Goal: Communication & Community: Answer question/provide support

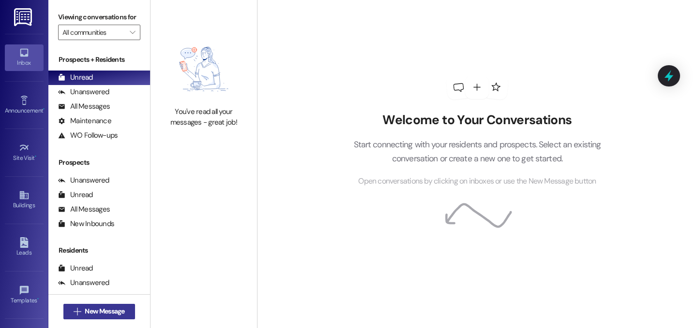
click at [124, 313] on span "New Message" at bounding box center [105, 312] width 44 height 10
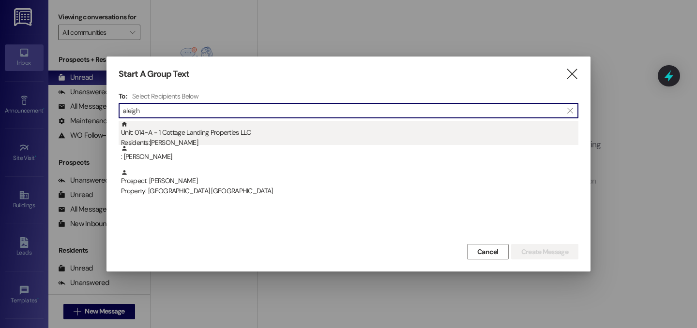
type input "aleigh"
click at [183, 136] on div "Unit: 014~A - 1 Cottage Landing Properties LLC Residents: [PERSON_NAME]" at bounding box center [349, 135] width 457 height 28
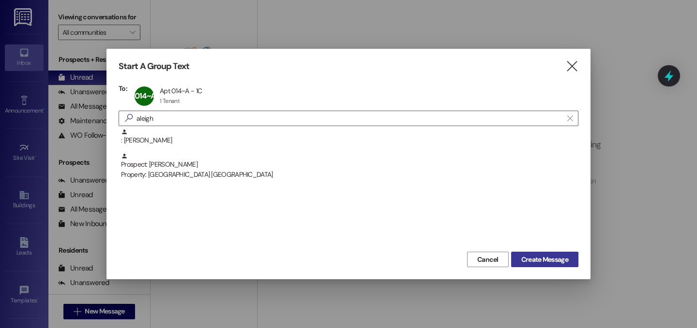
click at [561, 265] on span "Create Message" at bounding box center [544, 260] width 47 height 10
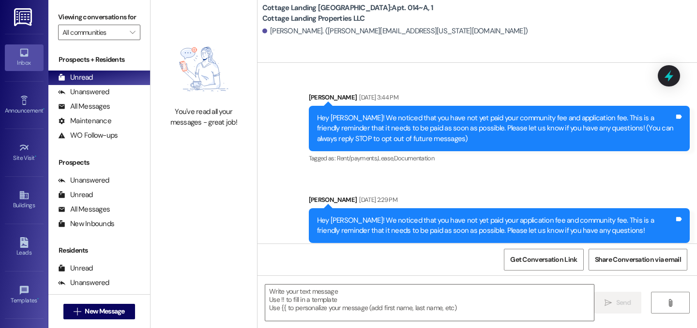
click at [437, 292] on textarea at bounding box center [429, 303] width 328 height 36
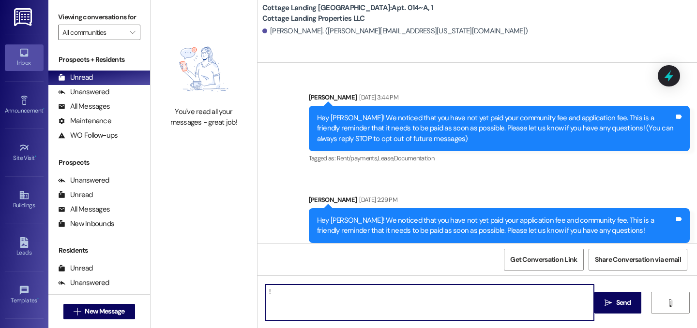
type textarea "!!"
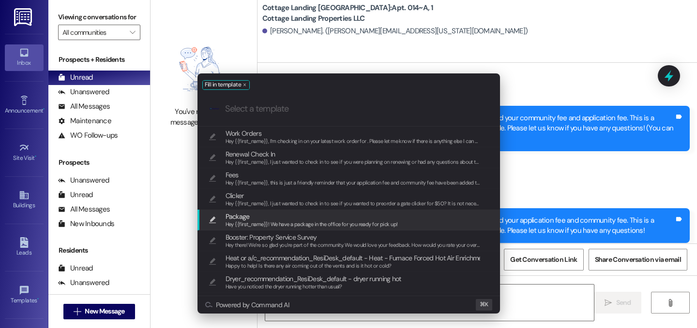
click at [305, 222] on span "Hey {{first_name}}! We have a package in the office for you ready for pick up!" at bounding box center [311, 224] width 172 height 7
type textarea "Hey {{first_name}}! We have a package in the office for you ready for pick up!"
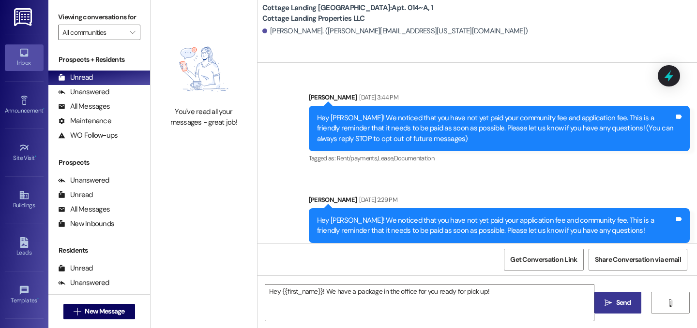
click at [614, 305] on span "Send" at bounding box center [623, 303] width 19 height 10
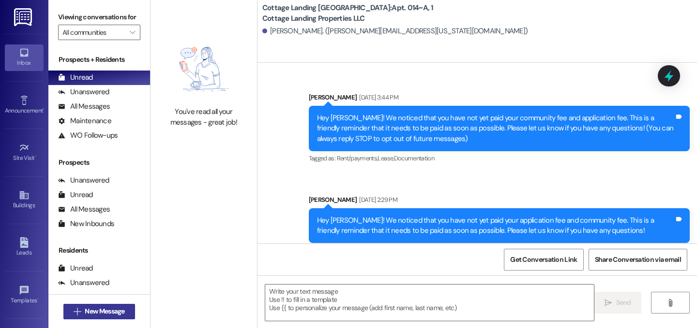
click at [127, 311] on button " New Message" at bounding box center [99, 311] width 72 height 15
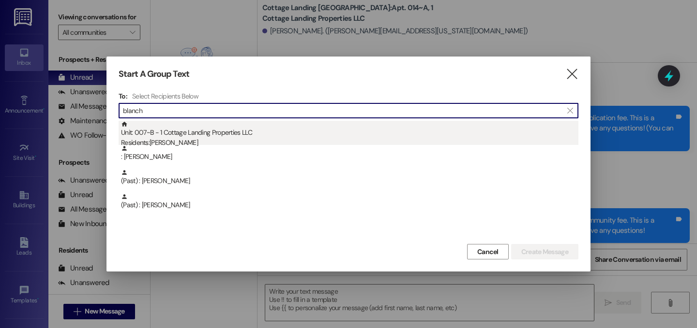
type input "blanch"
click at [181, 144] on div "Residents: [PERSON_NAME]" at bounding box center [349, 143] width 457 height 10
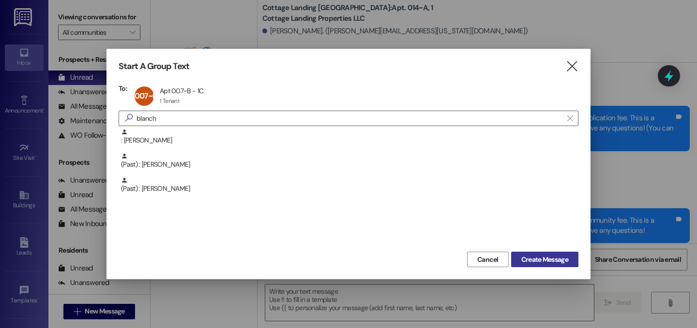
click at [559, 264] on span "Create Message" at bounding box center [544, 260] width 47 height 10
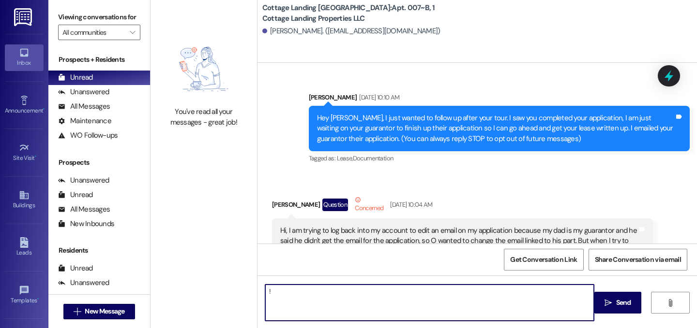
type textarea "!!"
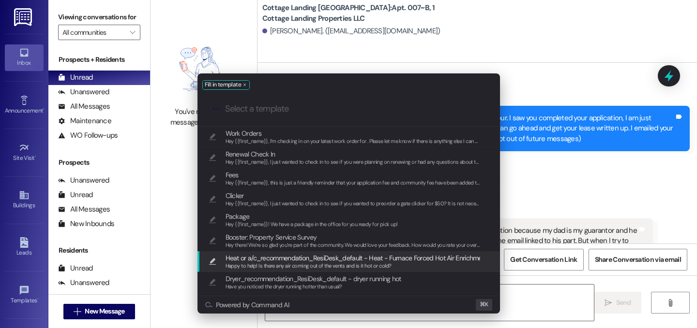
scroll to position [25453, 0]
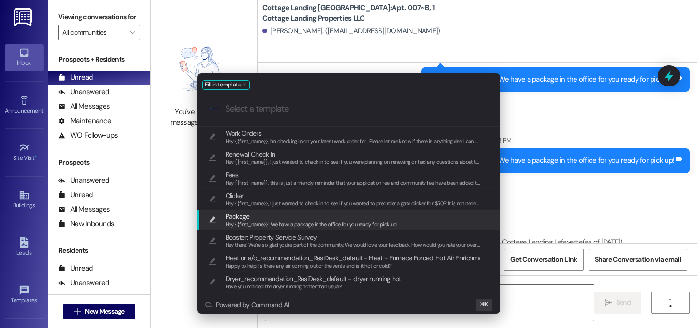
click at [281, 224] on span "Hey {{first_name}}! We have a package in the office for you ready for pick up!" at bounding box center [311, 224] width 172 height 7
type textarea "Hey {{first_name}}! We have a package in the office for you ready for pick up!"
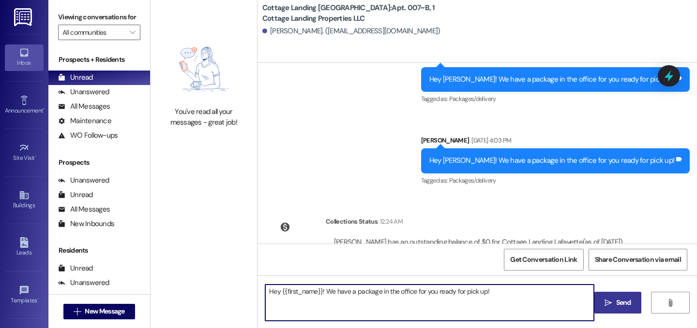
click at [611, 308] on span " Send" at bounding box center [617, 303] width 30 height 10
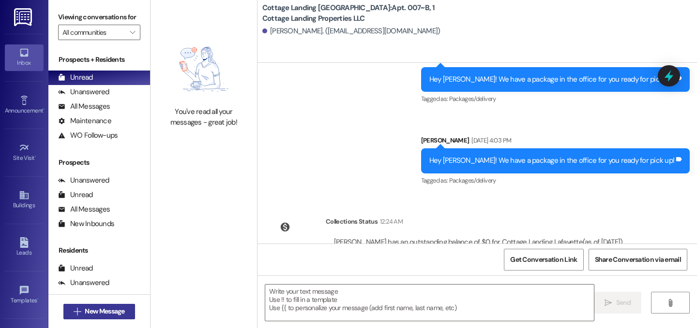
click at [121, 311] on span "New Message" at bounding box center [105, 312] width 40 height 10
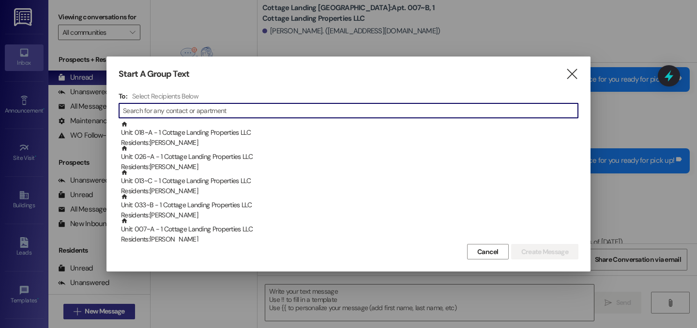
scroll to position [25041, 0]
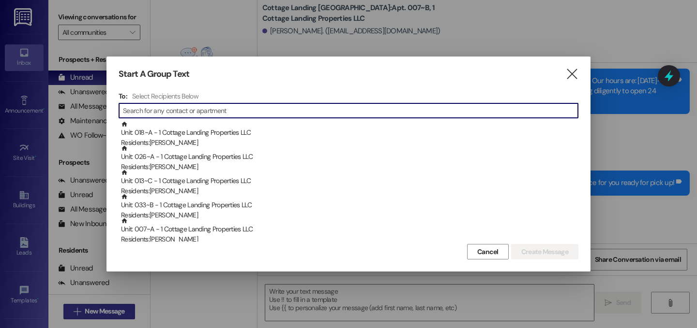
type input "f"
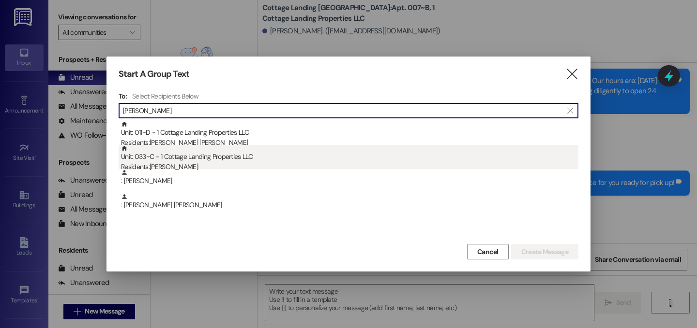
type input "[PERSON_NAME]"
click at [200, 166] on div "Residents: [PERSON_NAME]" at bounding box center [349, 167] width 457 height 10
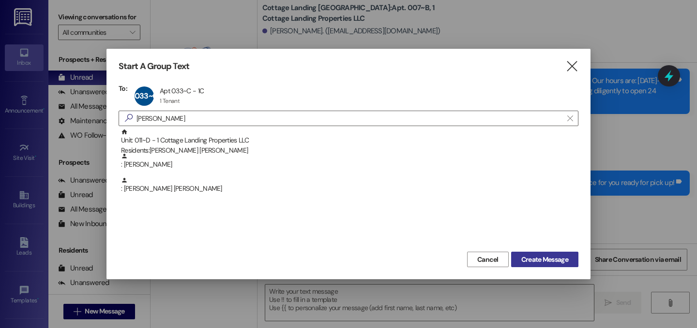
click at [529, 264] on span "Create Message" at bounding box center [544, 260] width 47 height 10
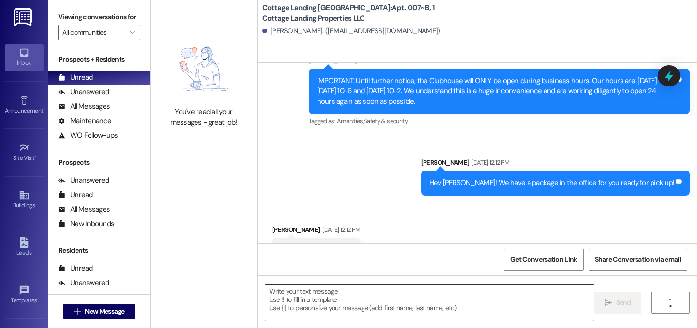
click at [497, 303] on textarea at bounding box center [429, 303] width 328 height 36
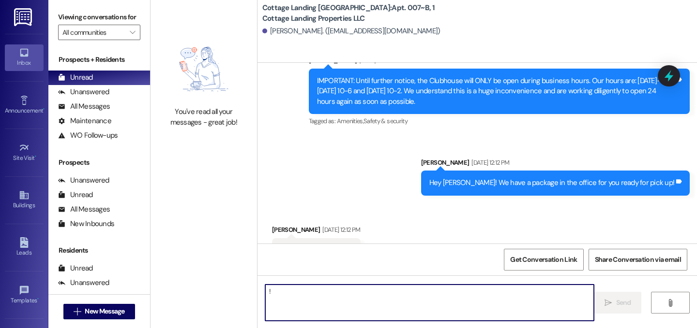
type textarea "!!"
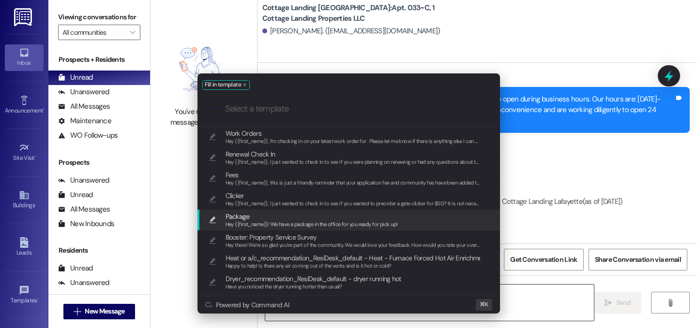
click at [388, 225] on span "Hey {{first_name}}! We have a package in the office for you ready for pick up!" at bounding box center [311, 224] width 172 height 7
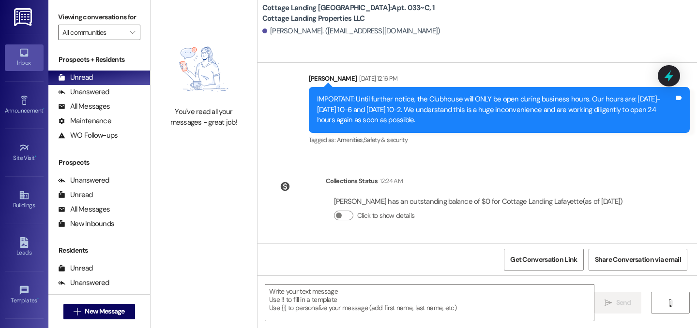
scroll to position [20761, 0]
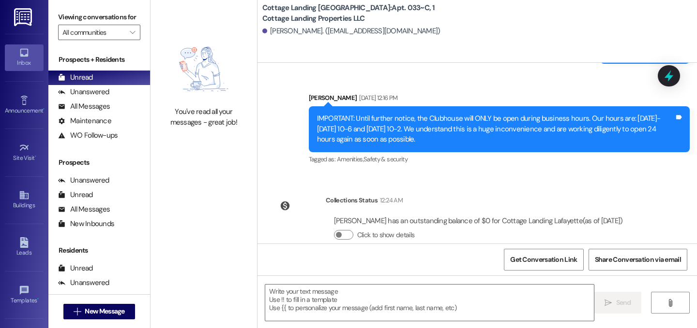
type textarea "Hey {{first_name}}! We have a package in the office for you ready for pick up!"
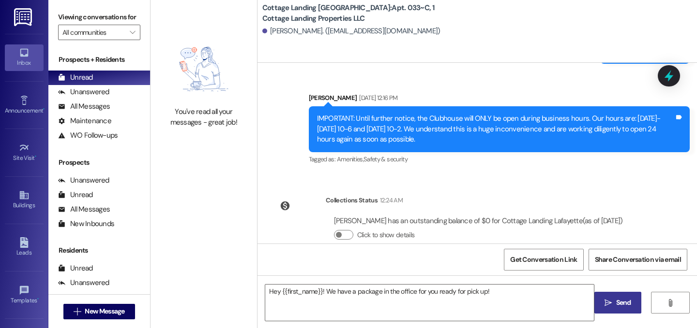
click at [600, 298] on button " Send" at bounding box center [617, 303] width 47 height 22
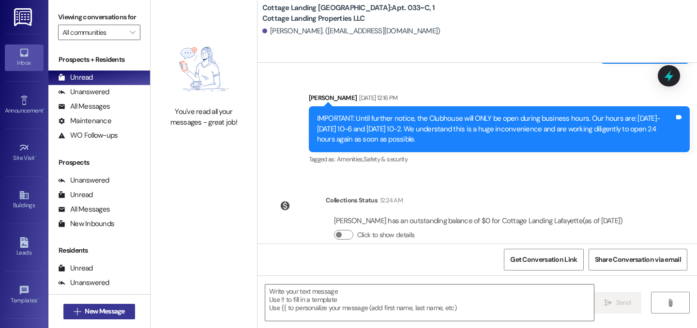
click at [109, 311] on span "New Message" at bounding box center [105, 312] width 40 height 10
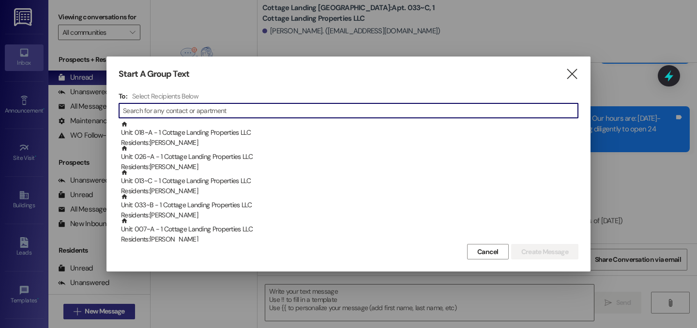
scroll to position [20502, 0]
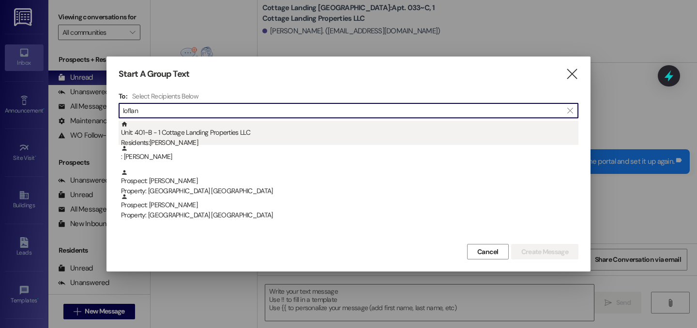
type input "loflan"
click at [161, 128] on div "Unit: 401~B - 1 Cottage Landing Properties LLC Residents: [PERSON_NAME]" at bounding box center [349, 135] width 457 height 28
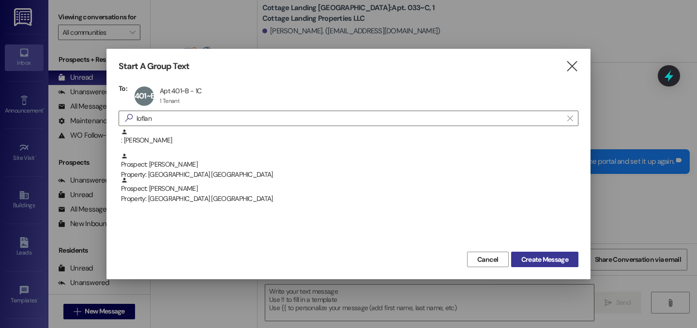
click at [558, 265] on button "Create Message" at bounding box center [544, 259] width 67 height 15
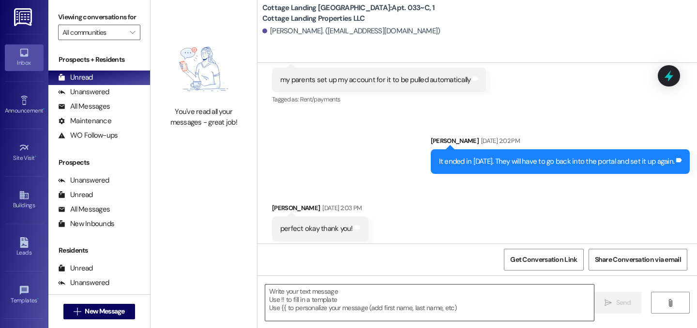
click at [523, 299] on textarea at bounding box center [429, 303] width 328 height 36
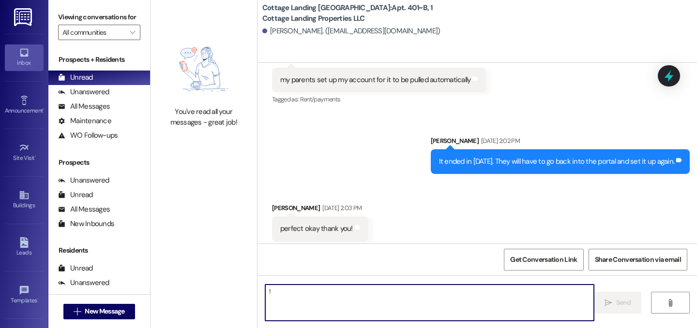
type textarea "!!"
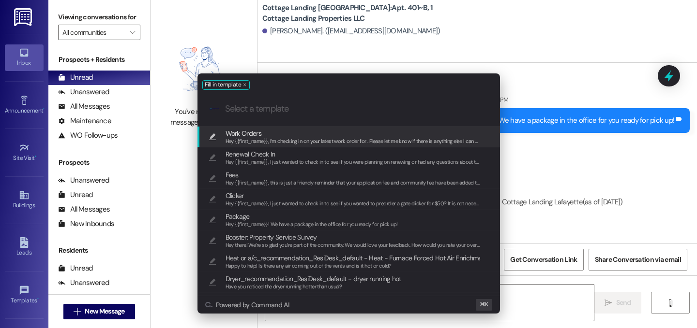
scroll to position [2714, 0]
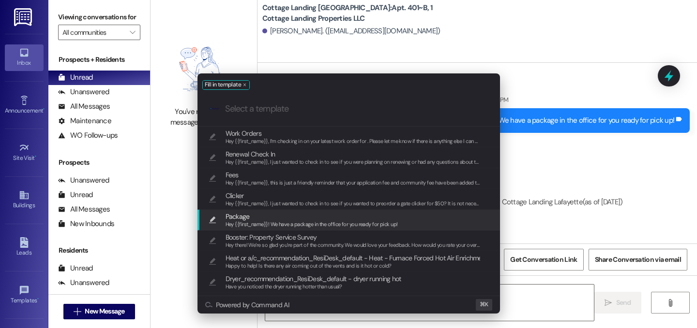
click at [370, 224] on span "Hey {{first_name}}! We have a package in the office for you ready for pick up!" at bounding box center [311, 224] width 172 height 7
type textarea "Hey {{first_name}}! We have a package in the office for you ready for pick up!"
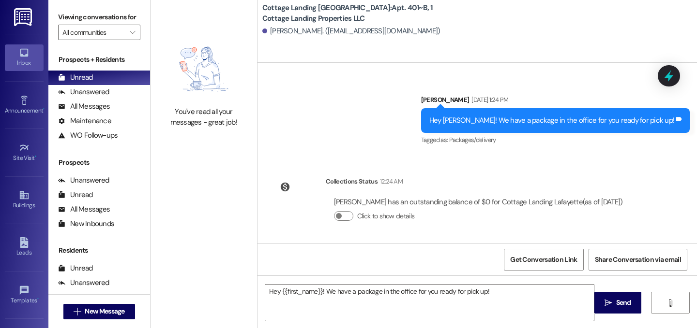
click at [617, 321] on div "Hey {{first_name}}! We have a package in the office for you ready for pick up! …" at bounding box center [476, 312] width 439 height 73
click at [618, 298] on span "Send" at bounding box center [623, 303] width 15 height 10
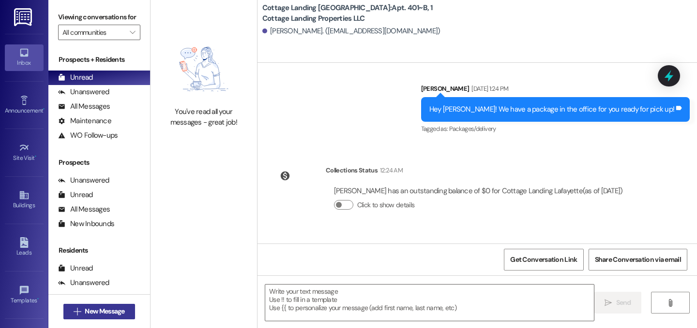
click at [118, 307] on span "New Message" at bounding box center [105, 312] width 40 height 10
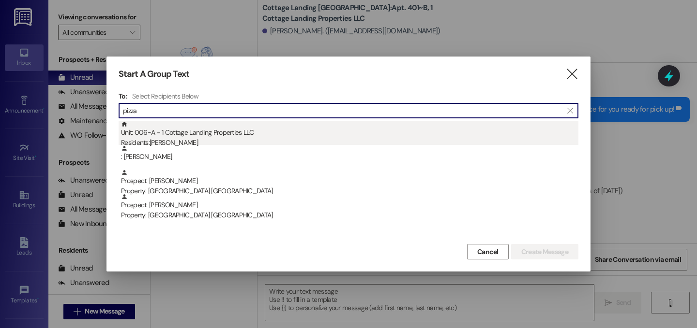
type input "pizza"
click at [185, 130] on div "Unit: 006~A - 1 Cottage Landing Properties LLC Residents: [PERSON_NAME]" at bounding box center [349, 135] width 457 height 28
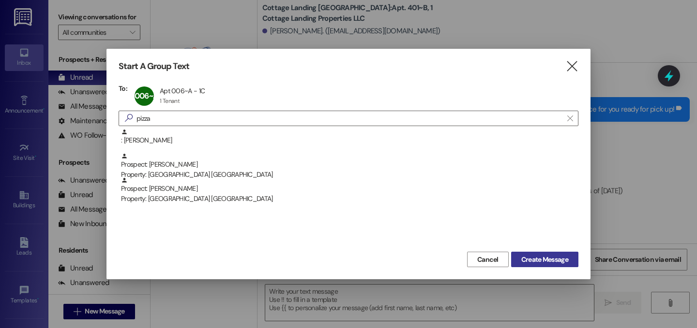
click at [551, 257] on span "Create Message" at bounding box center [544, 260] width 47 height 10
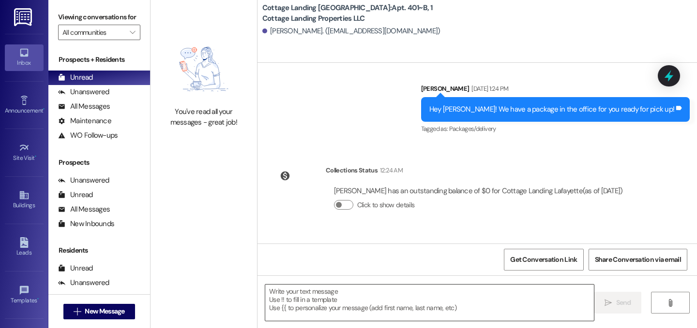
click at [505, 297] on textarea at bounding box center [429, 303] width 328 height 36
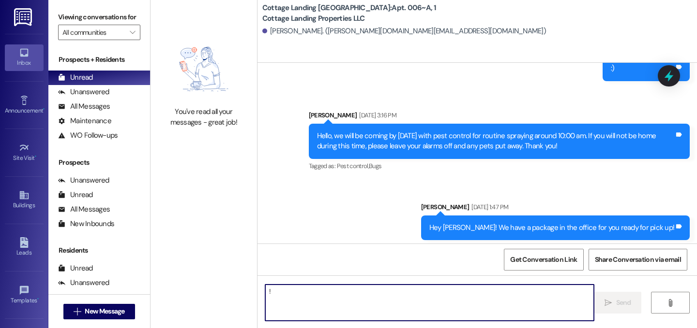
type textarea "!!"
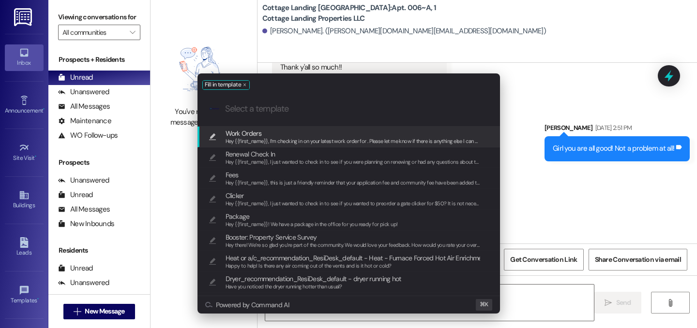
scroll to position [1273, 0]
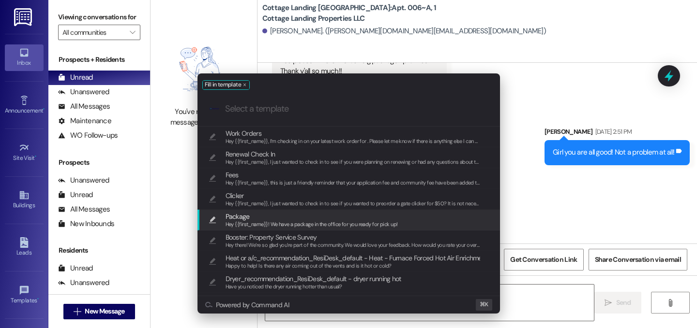
click at [441, 219] on div "Package Hey {{first_name}}! We have a package in the office for you ready for p…" at bounding box center [349, 220] width 283 height 18
type textarea "Hey {{first_name}}! We have a package in the office for you ready for pick up!"
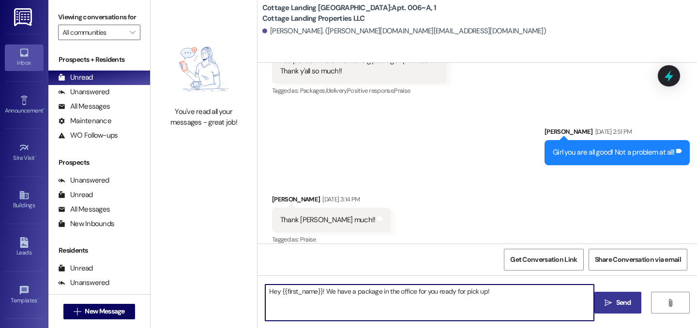
click at [617, 308] on span "Send" at bounding box center [623, 303] width 15 height 10
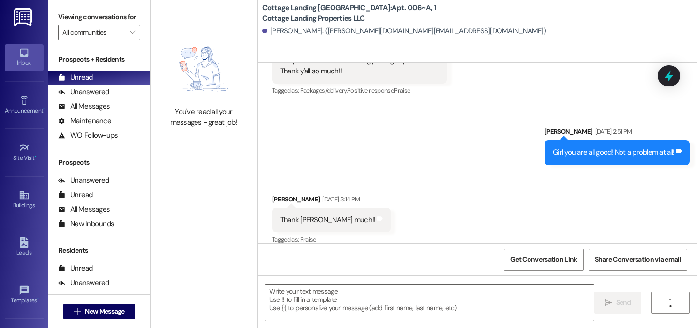
click at [119, 303] on div " New Message" at bounding box center [99, 312] width 72 height 24
click at [116, 315] on span "New Message" at bounding box center [105, 312] width 40 height 10
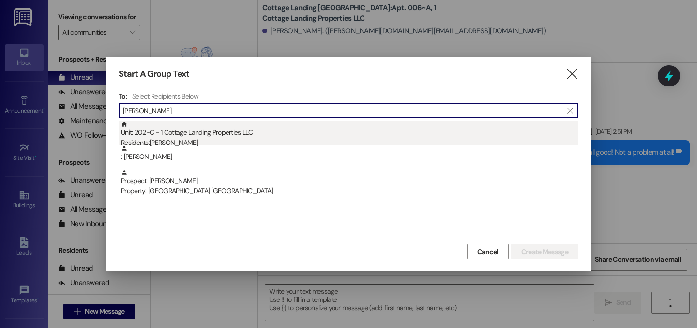
type input "[PERSON_NAME]"
click at [188, 141] on div "Residents: [PERSON_NAME]" at bounding box center [349, 143] width 457 height 10
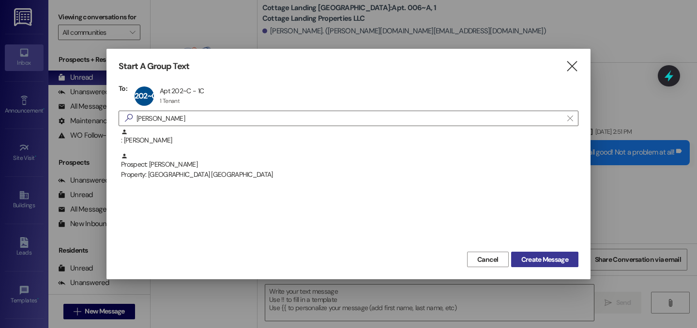
click at [563, 258] on span "Create Message" at bounding box center [544, 260] width 47 height 10
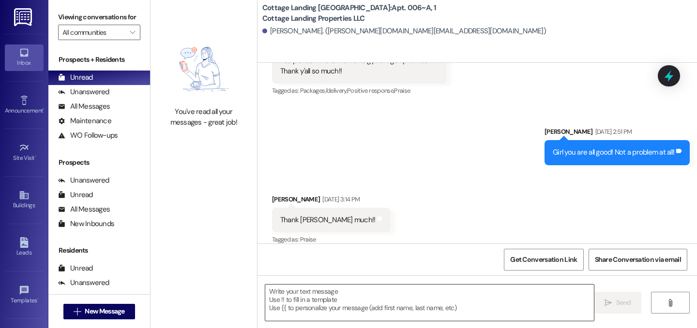
click at [548, 302] on textarea at bounding box center [429, 303] width 328 height 36
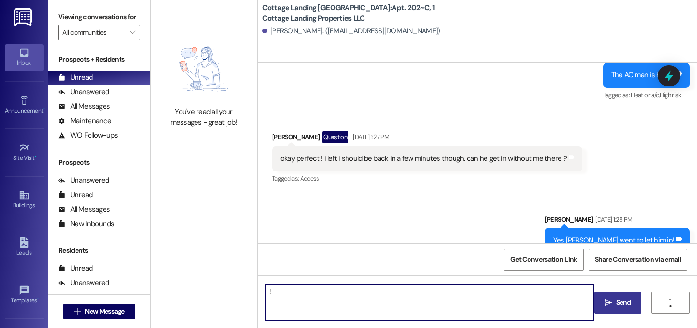
type textarea "!!"
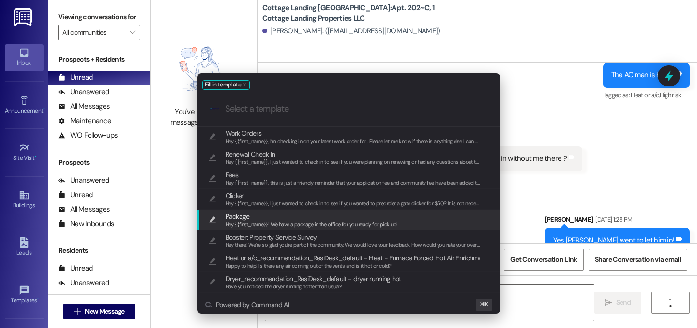
click at [450, 230] on div "Package Hey {{first_name}}! We have a package in the office for you ready for p…" at bounding box center [348, 220] width 302 height 21
type textarea "Hey {{first_name}}! We have a package in the office for you ready for pick up!"
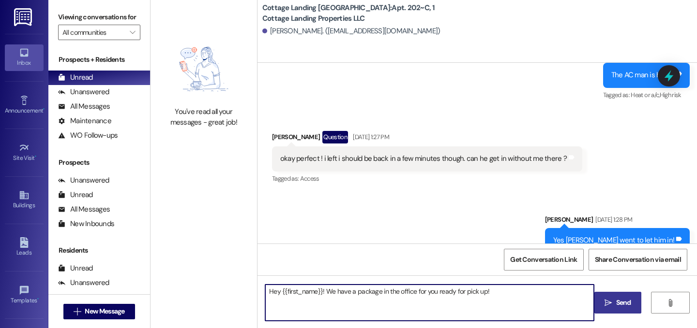
click at [630, 305] on span "Send" at bounding box center [623, 303] width 19 height 10
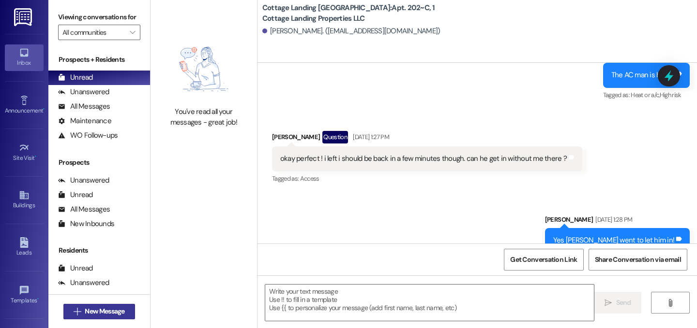
click at [123, 307] on span "New Message" at bounding box center [105, 312] width 44 height 10
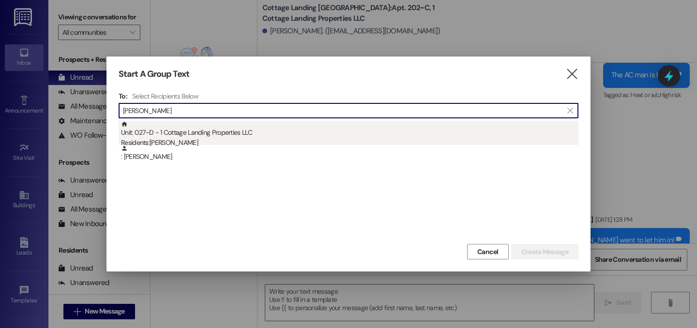
type input "[PERSON_NAME]"
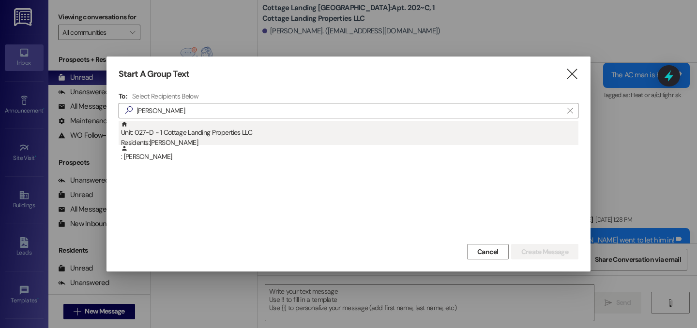
click at [172, 121] on div "Unit: 027~D - 1 Cottage Landing Properties LLC Residents: [PERSON_NAME]" at bounding box center [349, 135] width 457 height 28
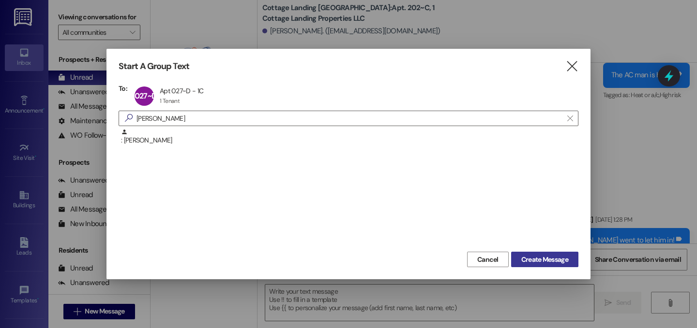
click at [547, 259] on span "Create Message" at bounding box center [544, 260] width 47 height 10
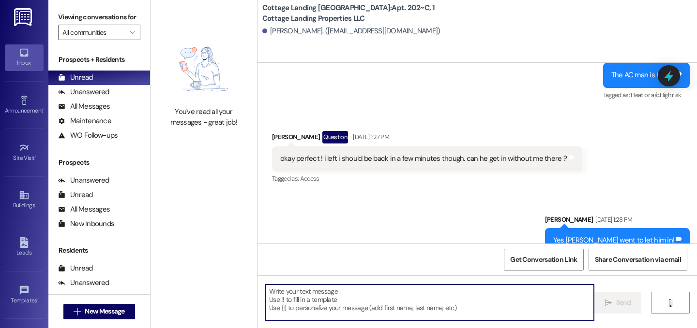
click at [475, 285] on textarea at bounding box center [429, 303] width 328 height 36
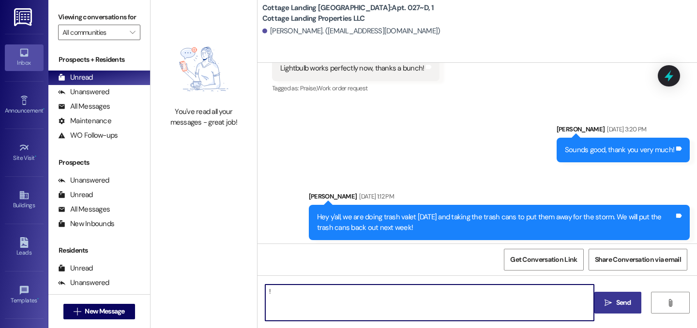
type textarea "!!"
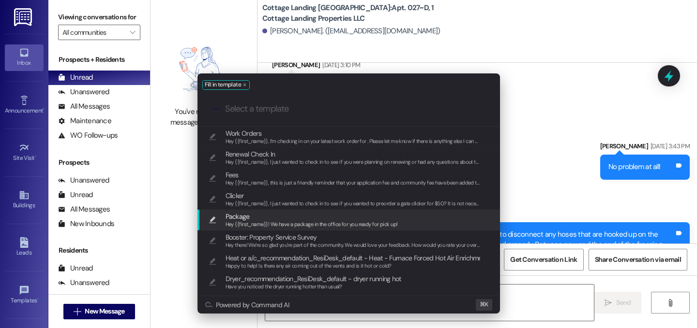
click at [346, 223] on span "Hey {{first_name}}! We have a package in the office for you ready for pick up!" at bounding box center [311, 224] width 172 height 7
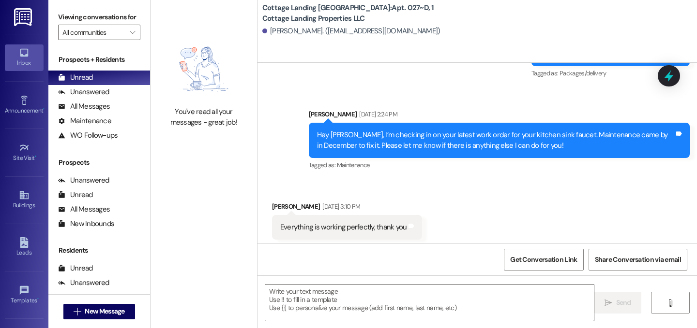
type textarea "Hey {{first_name}}! We have a package in the office for you ready for pick up!"
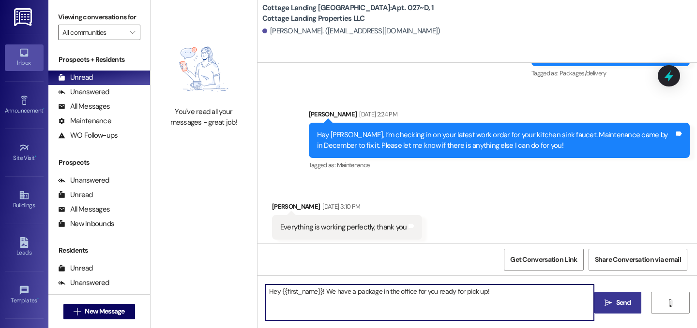
scroll to position [5028, 0]
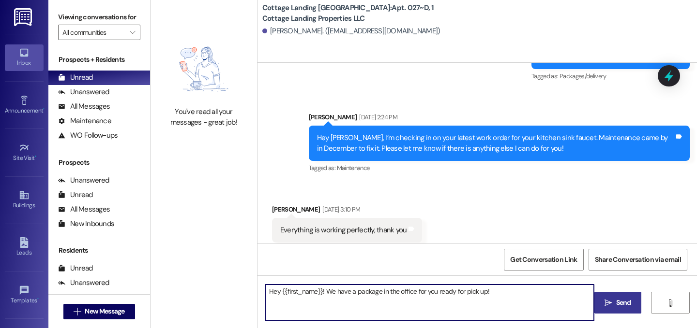
click at [617, 313] on button " Send" at bounding box center [617, 303] width 47 height 22
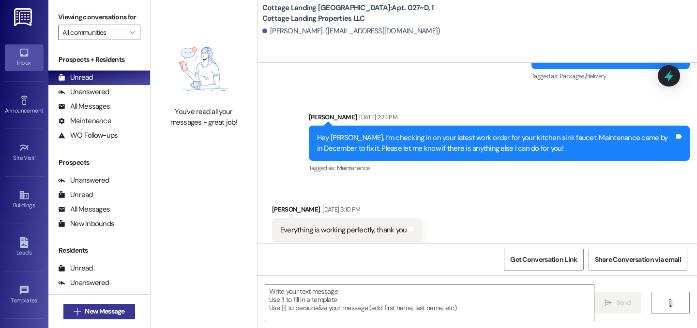
click at [120, 313] on span "New Message" at bounding box center [105, 312] width 40 height 10
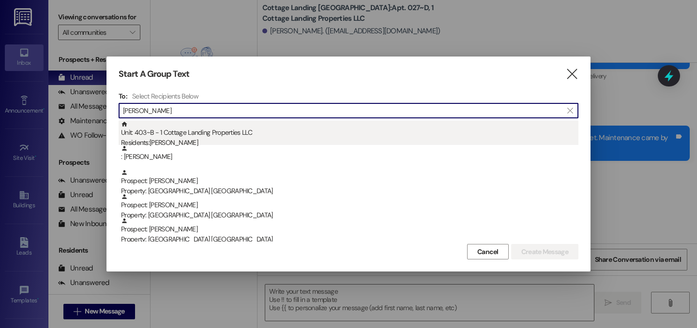
type input "[PERSON_NAME]"
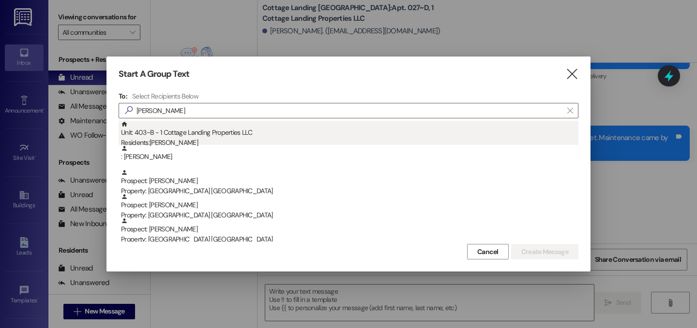
click at [149, 130] on div "Unit: 403~B - 1 Cottage Landing Properties LLC Residents: [PERSON_NAME]" at bounding box center [349, 135] width 457 height 28
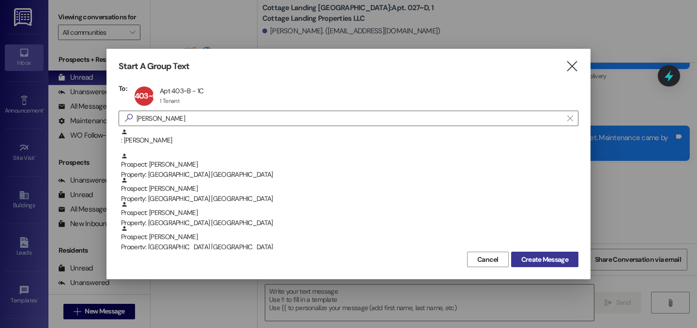
click at [521, 259] on span "Create Message" at bounding box center [544, 260] width 47 height 10
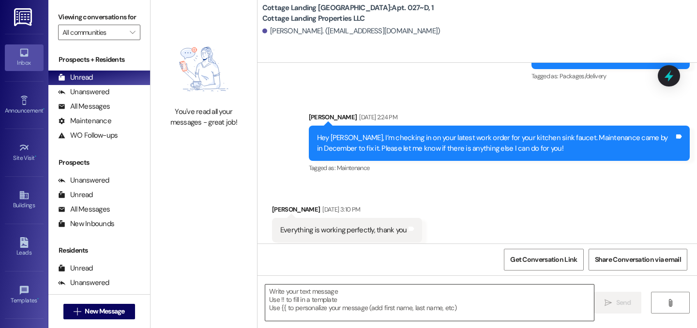
click at [466, 319] on textarea at bounding box center [429, 303] width 328 height 36
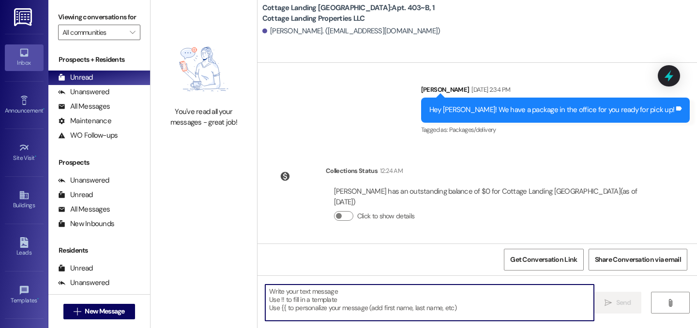
scroll to position [737, 0]
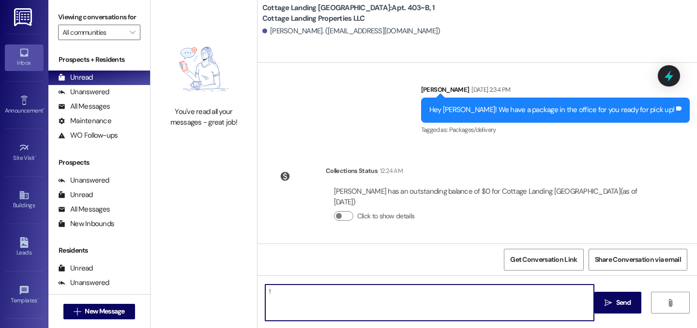
type textarea "!!"
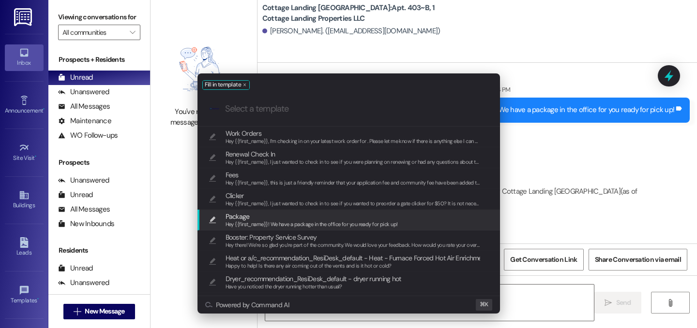
click at [375, 226] on span "Hey {{first_name}}! We have a package in the office for you ready for pick up!" at bounding box center [311, 224] width 172 height 7
type textarea "Hey {{first_name}}! We have a package in the office for you ready for pick up!"
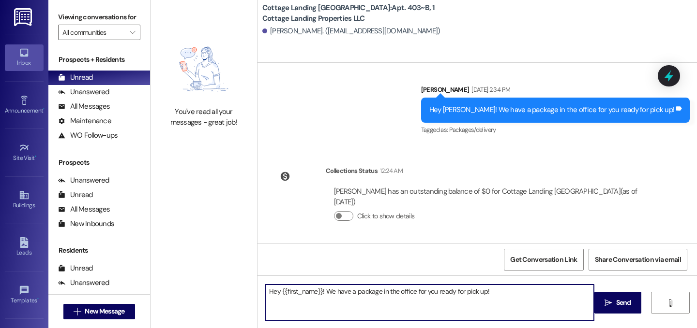
click at [626, 299] on span "Send" at bounding box center [623, 303] width 15 height 10
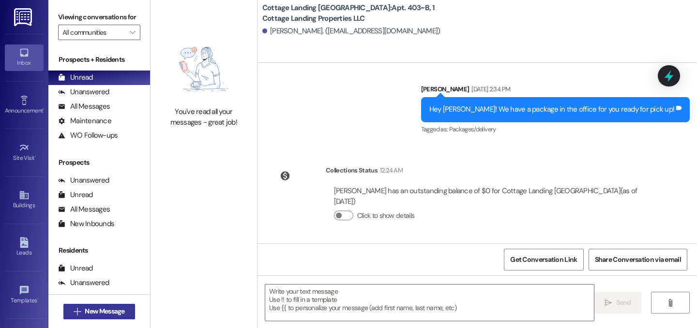
click at [100, 314] on span "New Message" at bounding box center [105, 312] width 40 height 10
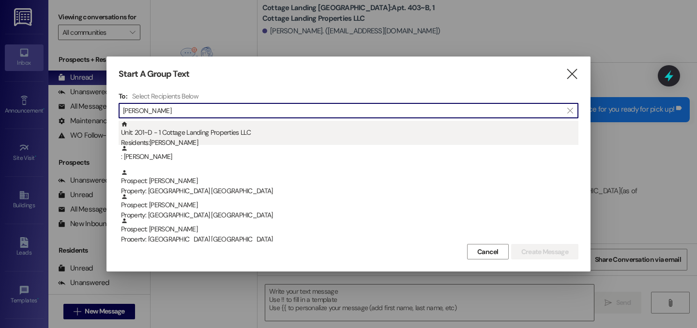
type input "[PERSON_NAME]"
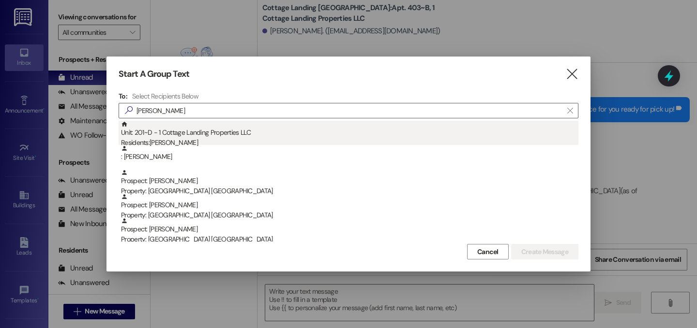
click at [162, 129] on div "Unit: 201~D - 1 Cottage Landing Properties LLC Residents: [PERSON_NAME]" at bounding box center [349, 135] width 457 height 28
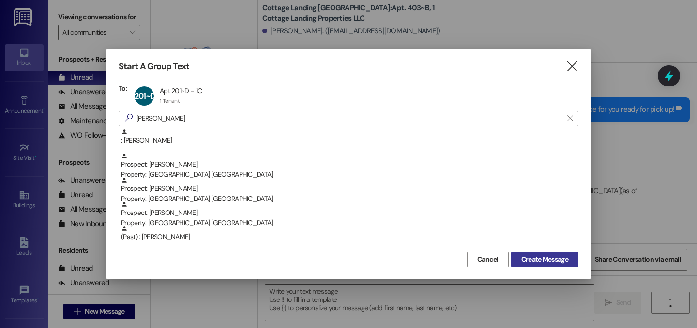
click at [530, 262] on span "Create Message" at bounding box center [544, 260] width 47 height 10
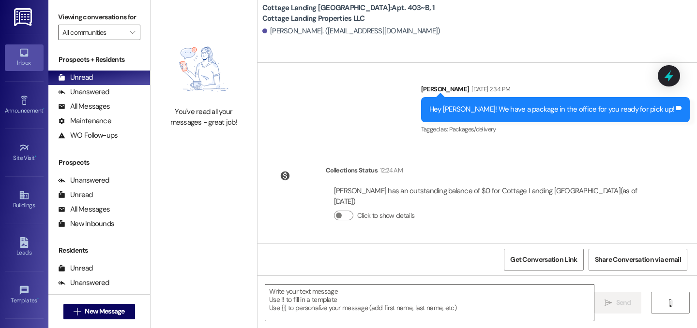
click at [482, 294] on textarea at bounding box center [429, 303] width 328 height 36
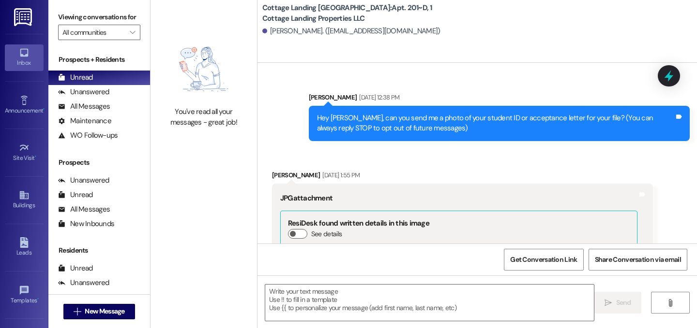
scroll to position [10896, 0]
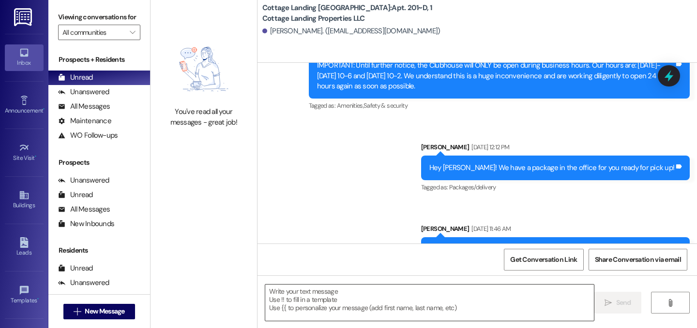
click at [481, 294] on textarea at bounding box center [429, 303] width 328 height 36
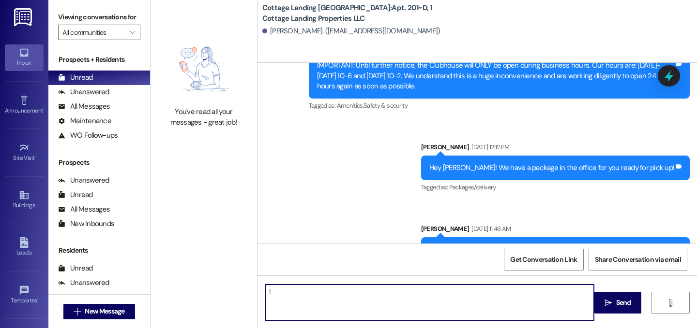
type textarea "!!"
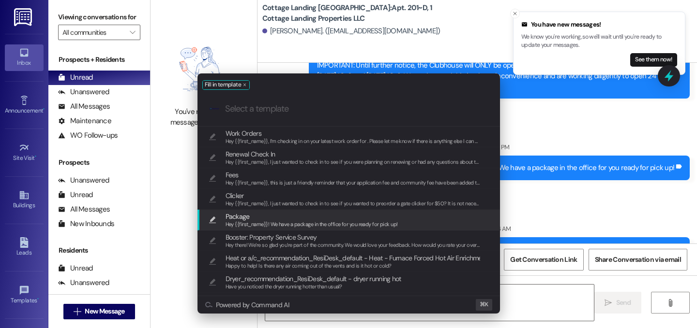
click at [374, 218] on span "Package" at bounding box center [311, 216] width 172 height 11
type textarea "Hey {{first_name}}! We have a package in the office for you ready for pick up!"
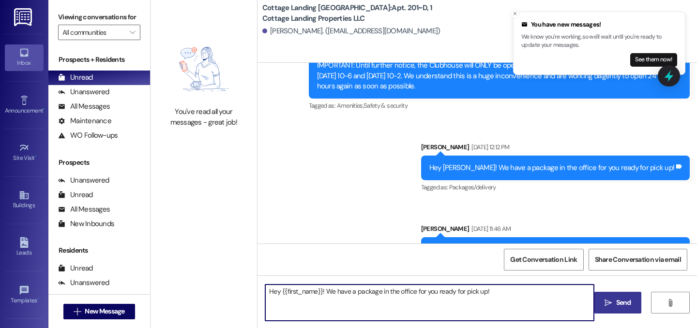
click at [616, 307] on span "Send" at bounding box center [623, 303] width 15 height 10
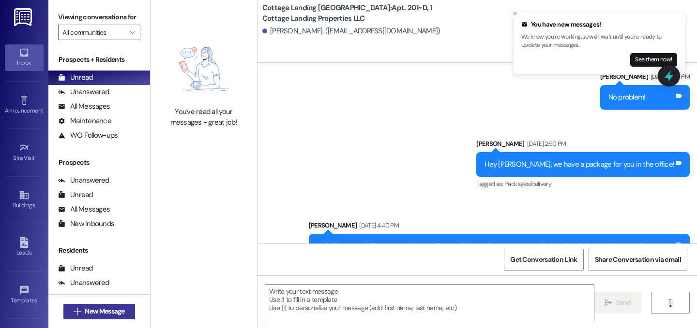
click at [111, 309] on span "New Message" at bounding box center [105, 312] width 40 height 10
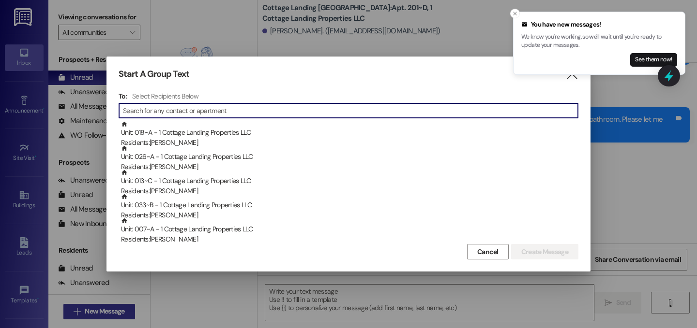
scroll to position [2059, 0]
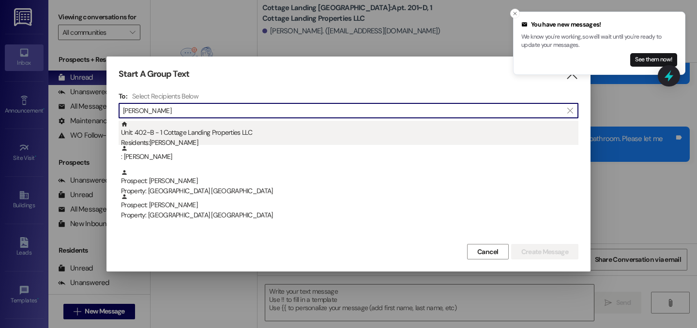
type input "[PERSON_NAME]"
click at [183, 136] on div "Unit: 402~B - 1 Cottage Landing Properties LLC Residents: [PERSON_NAME]" at bounding box center [349, 135] width 457 height 28
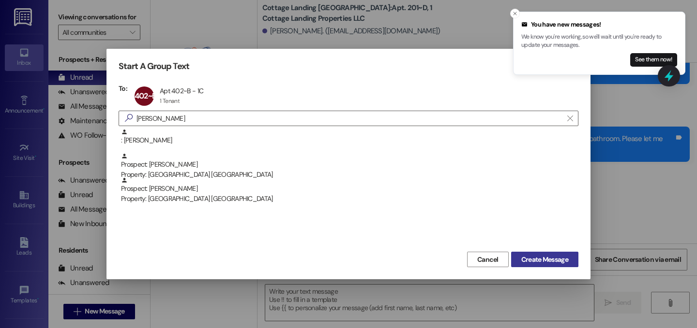
click at [540, 253] on button "Create Message" at bounding box center [544, 259] width 67 height 15
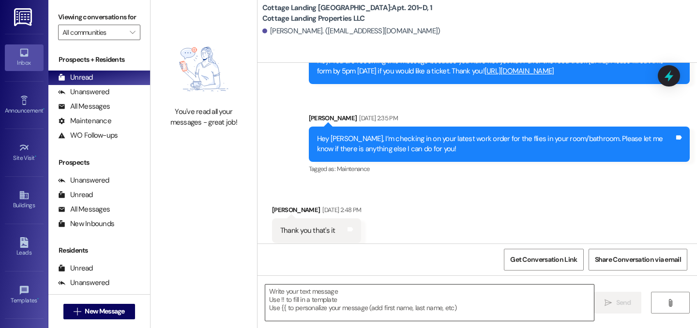
click at [499, 297] on textarea at bounding box center [429, 303] width 328 height 36
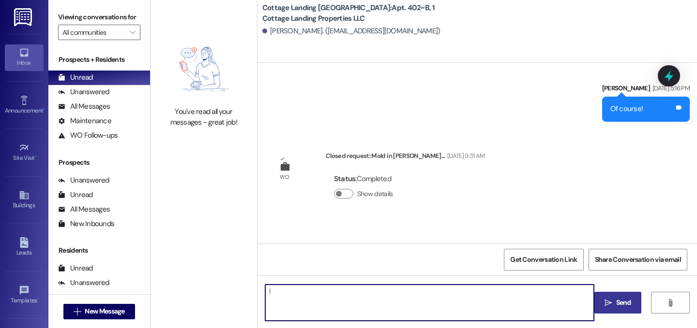
scroll to position [2284, 0]
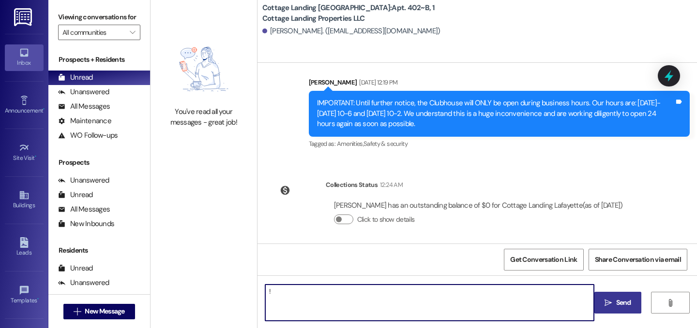
type textarea "!!"
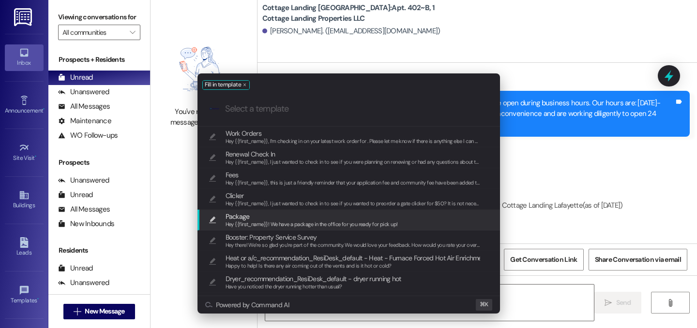
click at [395, 223] on span "Hey {{first_name}}! We have a package in the office for you ready for pick up!" at bounding box center [311, 224] width 172 height 7
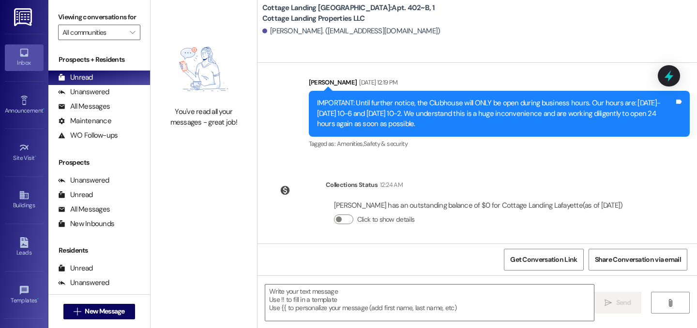
type textarea "Hey {{first_name}}! We have a package in the office for you ready for pick up!"
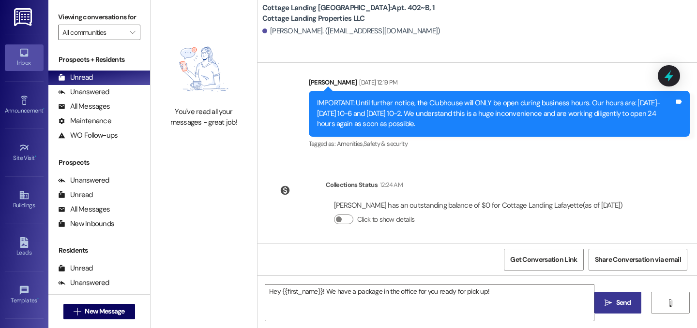
click at [610, 298] on span " Send" at bounding box center [617, 303] width 30 height 10
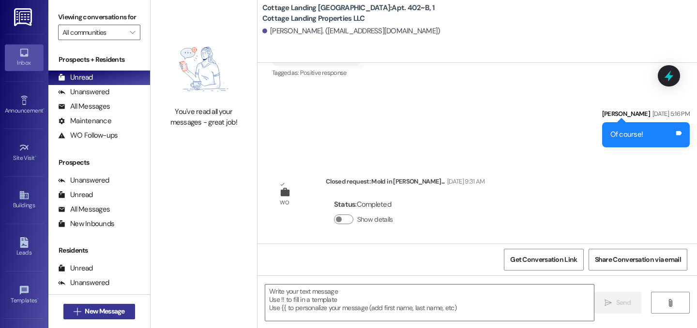
click at [120, 309] on span "New Message" at bounding box center [105, 312] width 40 height 10
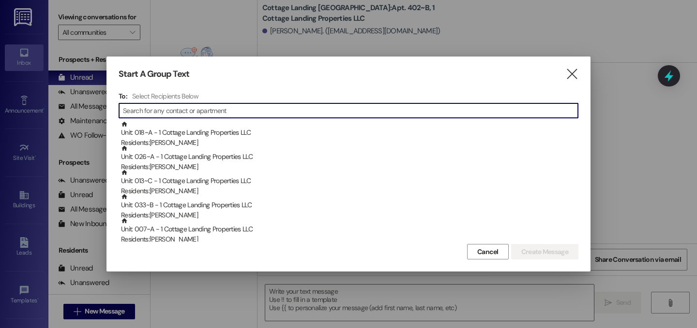
click at [120, 307] on div at bounding box center [348, 164] width 697 height 328
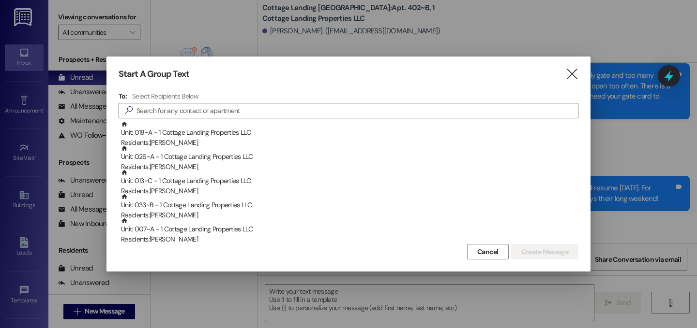
scroll to position [1100, 0]
click at [164, 110] on input at bounding box center [356, 111] width 441 height 14
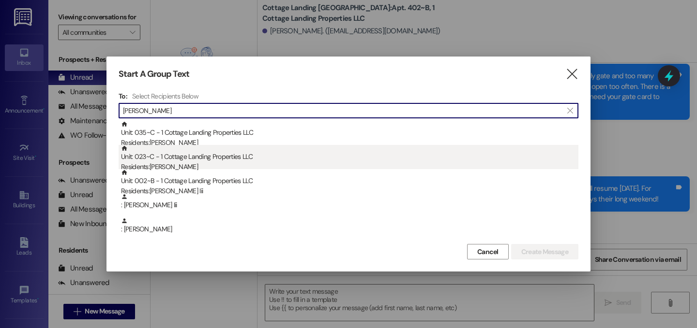
type input "[PERSON_NAME]"
click at [221, 167] on div "Residents: [PERSON_NAME]" at bounding box center [349, 167] width 457 height 10
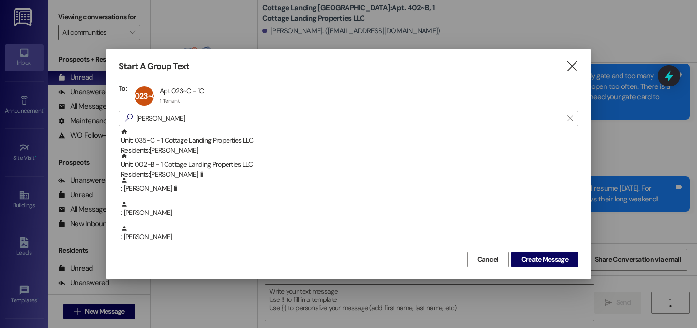
click at [550, 268] on div "Start A Group Text  To: 023~C Apt 023~C - 1C Apt 023~C - 1C 1 Tenant 1 Tenant …" at bounding box center [348, 164] width 484 height 231
click at [552, 260] on span "Create Message" at bounding box center [544, 260] width 47 height 10
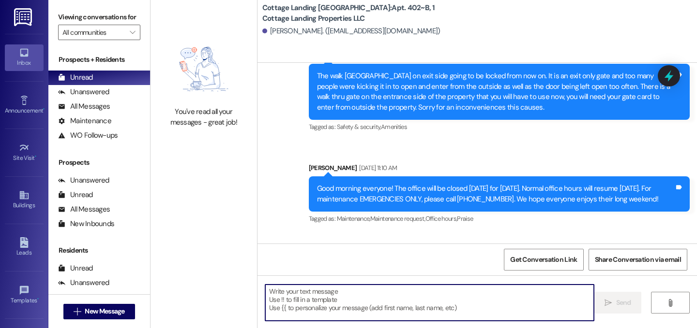
click at [531, 285] on textarea at bounding box center [429, 303] width 328 height 36
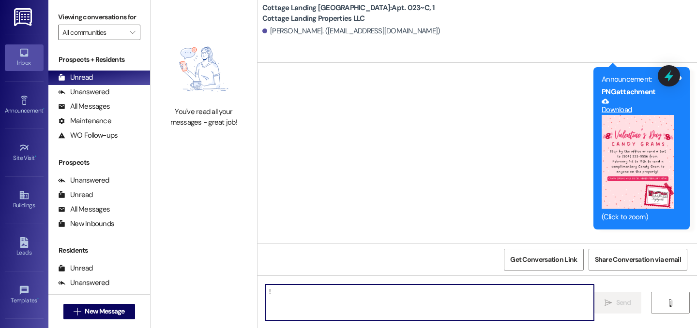
scroll to position [7224, 0]
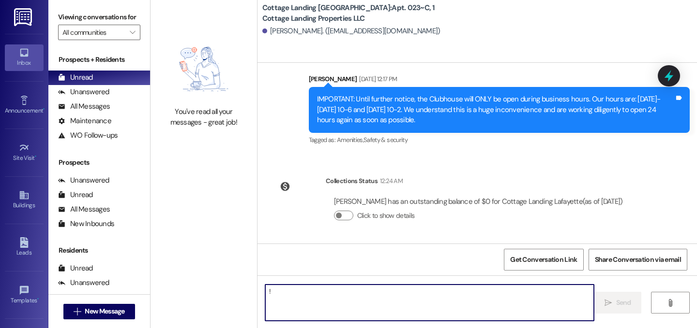
type textarea "!!"
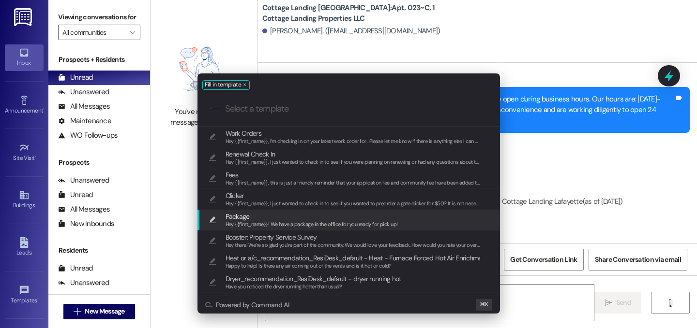
click at [406, 222] on div "Package Hey {{first_name}}! We have a package in the office for you ready for p…" at bounding box center [349, 220] width 283 height 18
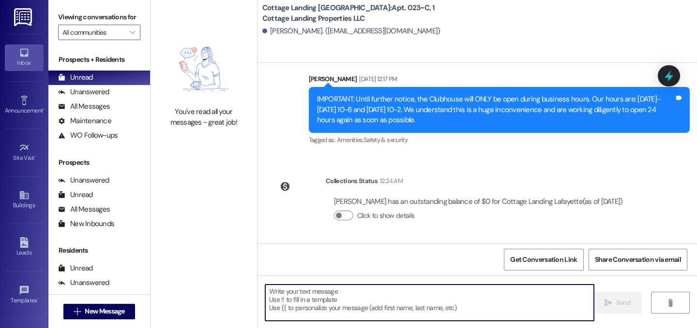
type textarea "Hey {{first_name}}! We have a package in the office for you ready for pick up!"
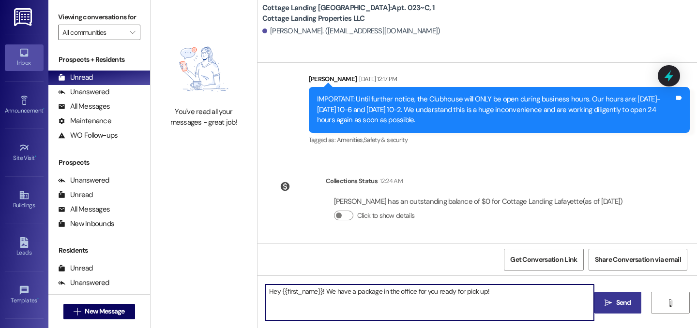
click at [620, 297] on button " Send" at bounding box center [617, 303] width 47 height 22
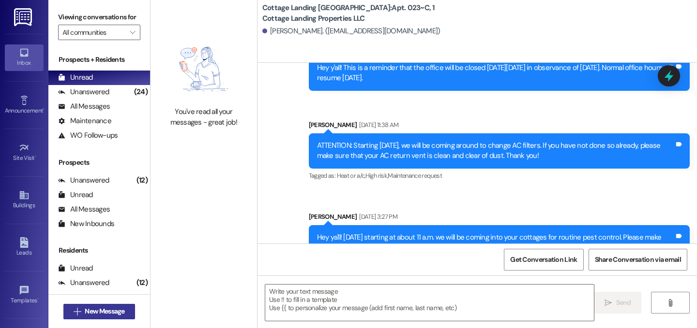
click at [126, 309] on button " New Message" at bounding box center [99, 311] width 72 height 15
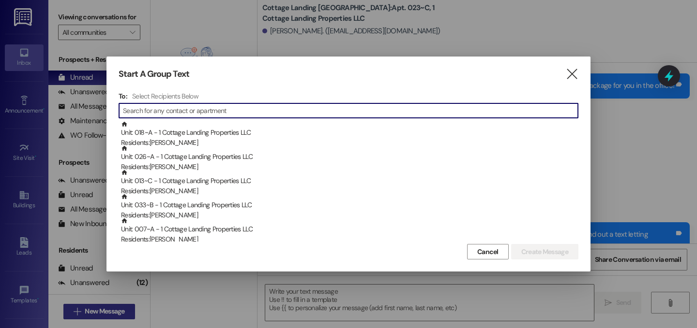
scroll to position [1253, 0]
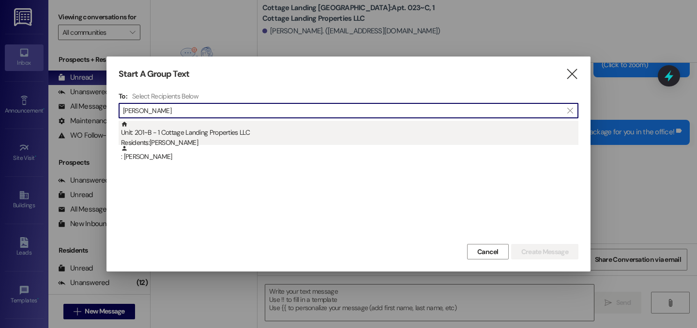
type input "[PERSON_NAME]"
click at [188, 131] on div "Unit: 201~B - 1 Cottage Landing Properties LLC Residents: [PERSON_NAME]" at bounding box center [349, 135] width 457 height 28
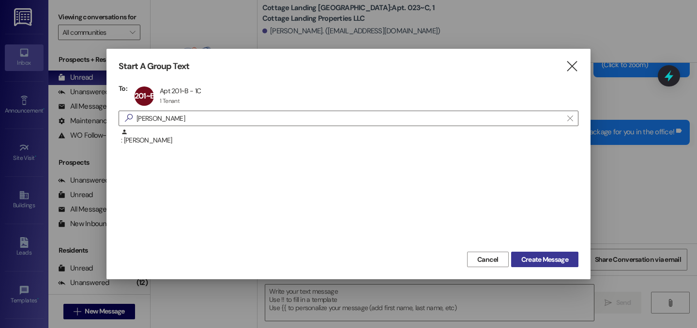
click at [542, 259] on span "Create Message" at bounding box center [544, 260] width 47 height 10
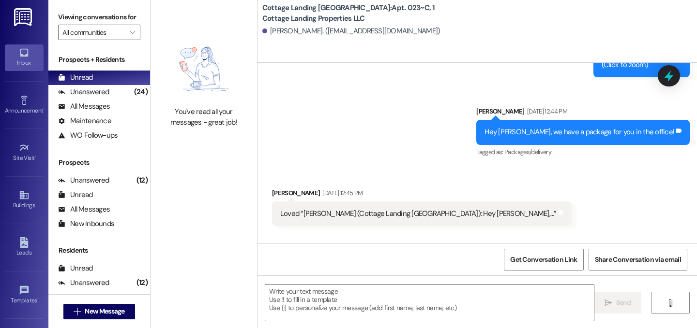
click at [533, 322] on div " Send " at bounding box center [476, 312] width 439 height 73
click at [537, 306] on textarea at bounding box center [429, 303] width 328 height 36
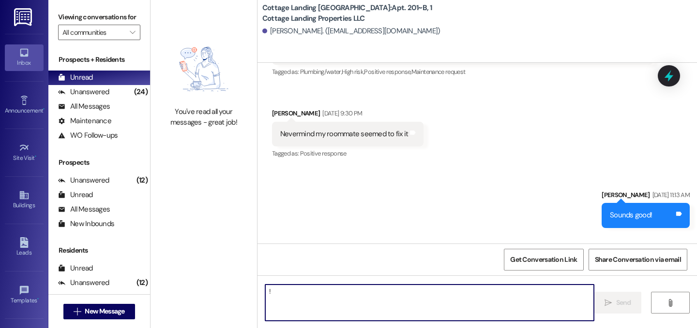
type textarea "!!"
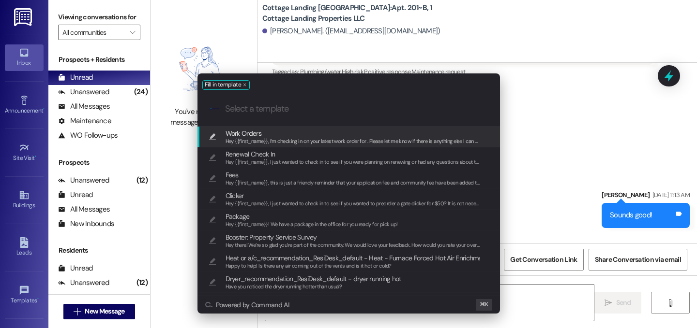
scroll to position [21958, 0]
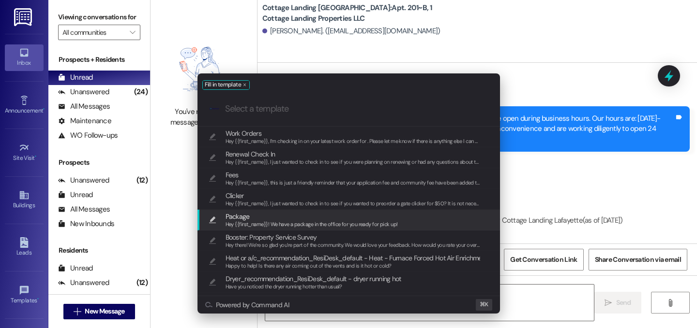
click at [408, 223] on div "Package Hey {{first_name}}! We have a package in the office for you ready for p…" at bounding box center [349, 220] width 283 height 18
type textarea "Hey {{first_name}}! We have a package in the office for you ready for pick up!"
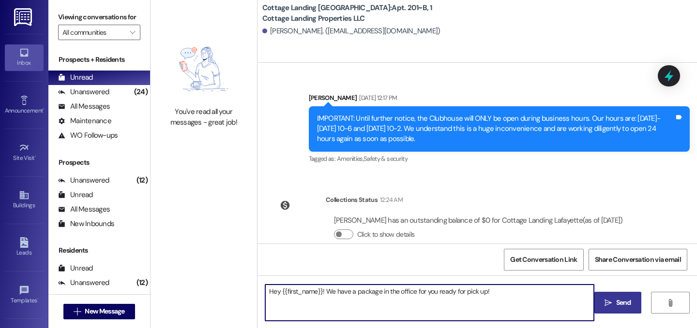
click at [624, 306] on span "Send" at bounding box center [623, 303] width 15 height 10
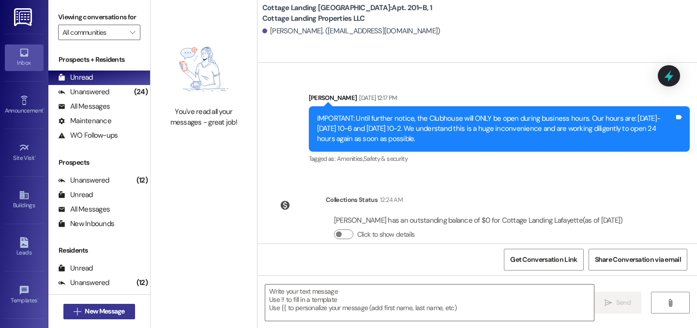
click at [115, 310] on span "New Message" at bounding box center [105, 312] width 40 height 10
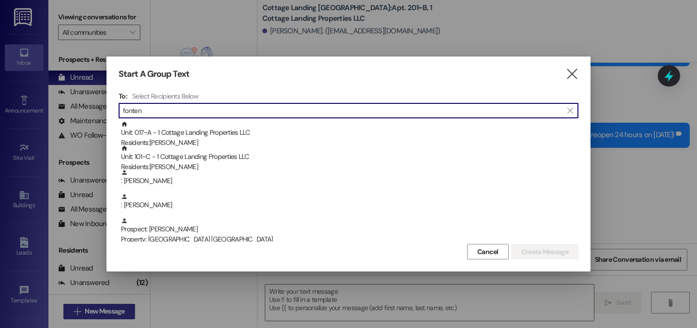
scroll to position [20062, 0]
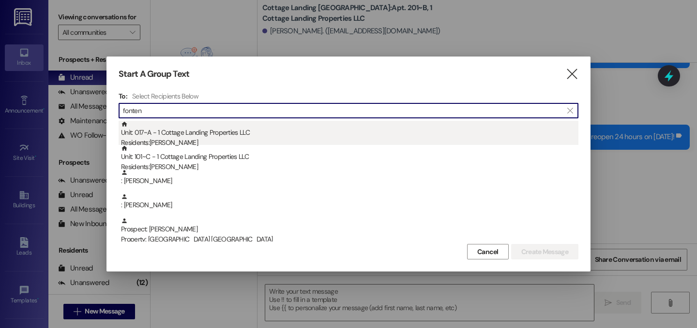
type input "fonten"
click at [149, 139] on div "Residents: [PERSON_NAME]" at bounding box center [349, 143] width 457 height 10
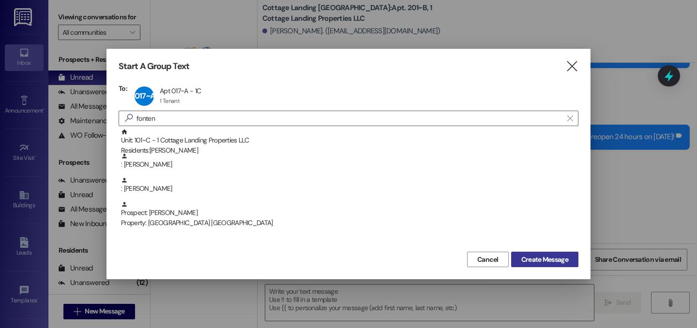
click at [543, 259] on span "Create Message" at bounding box center [544, 260] width 47 height 10
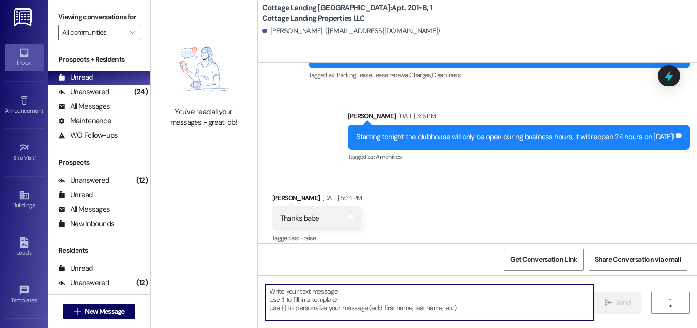
click at [469, 298] on textarea at bounding box center [429, 303] width 328 height 36
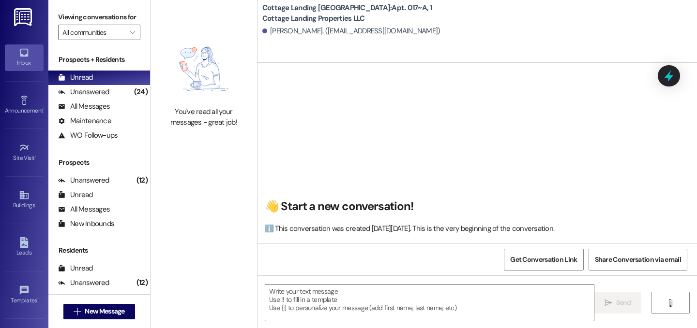
click at [469, 298] on textarea at bounding box center [429, 303] width 328 height 36
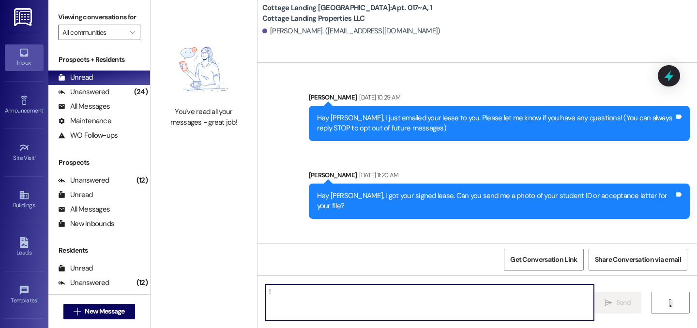
type textarea "!!"
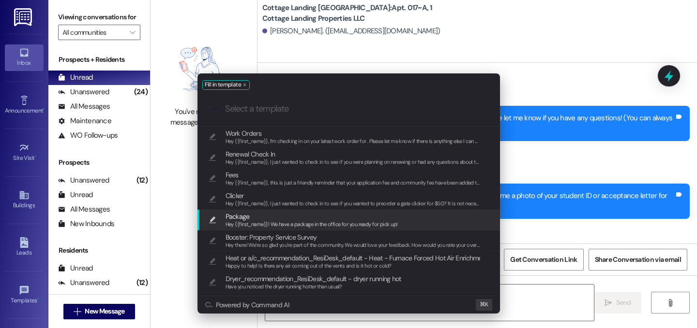
click at [347, 222] on span "Hey {{first_name}}! We have a package in the office for you ready for pick up!" at bounding box center [311, 224] width 172 height 7
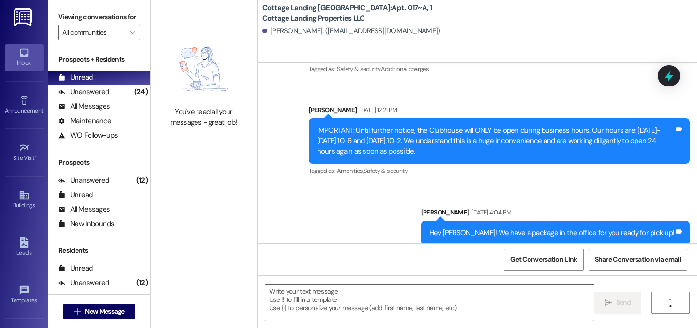
type textarea "Hey {{first_name}}! We have a package in the office for you ready for pick up!"
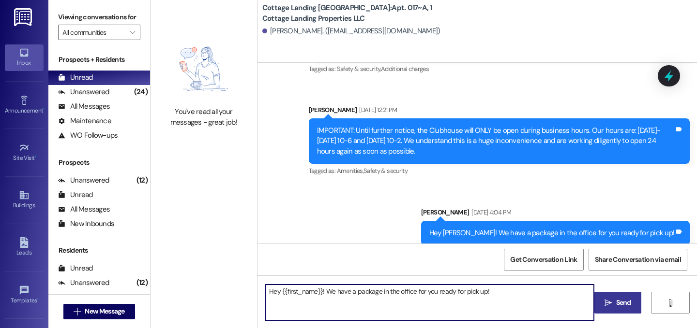
click at [616, 302] on span "Send" at bounding box center [623, 303] width 15 height 10
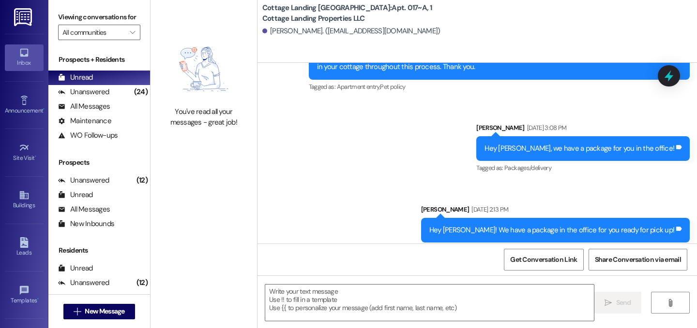
scroll to position [30251, 0]
